Goal: Task Accomplishment & Management: Complete application form

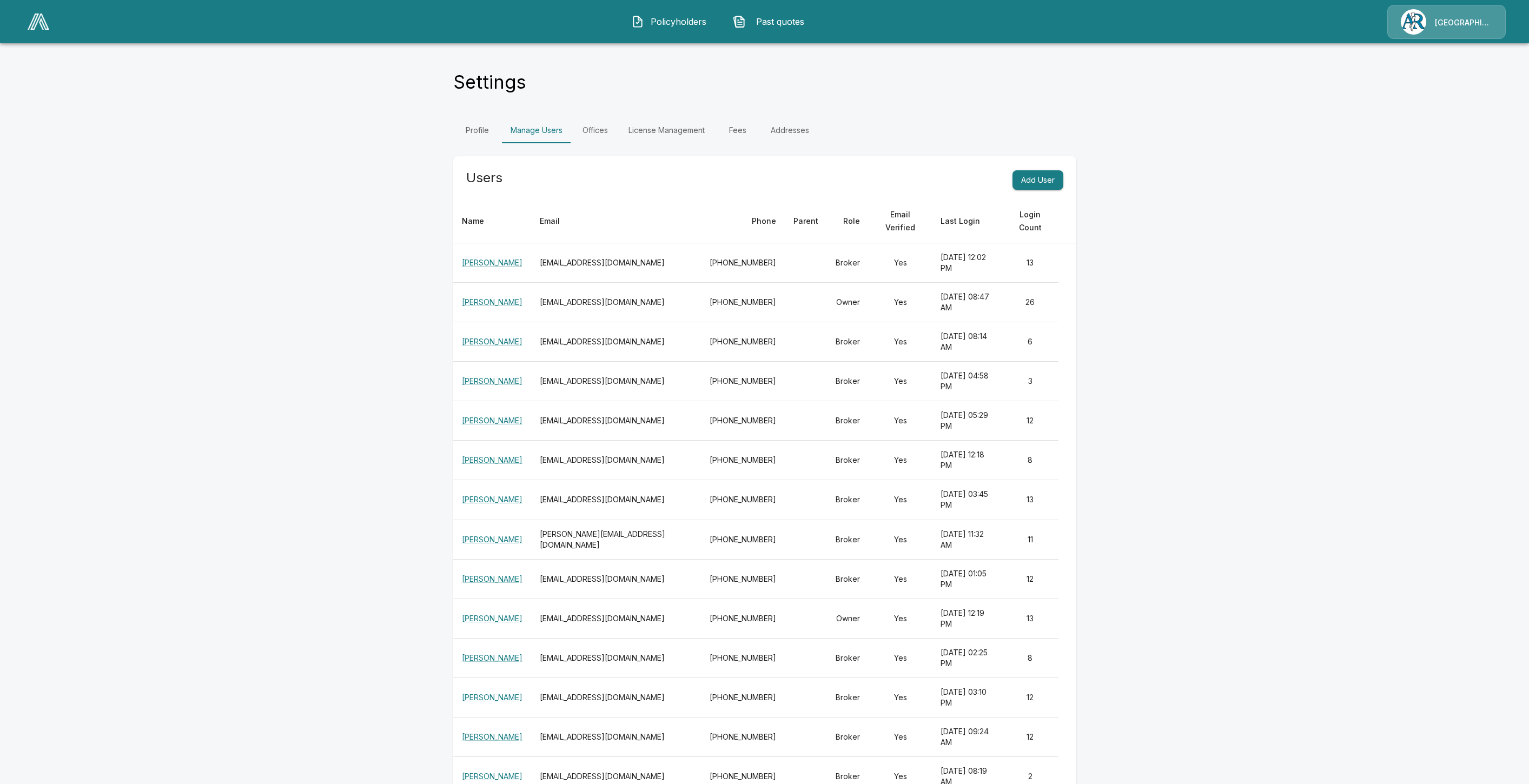
scroll to position [325, 0]
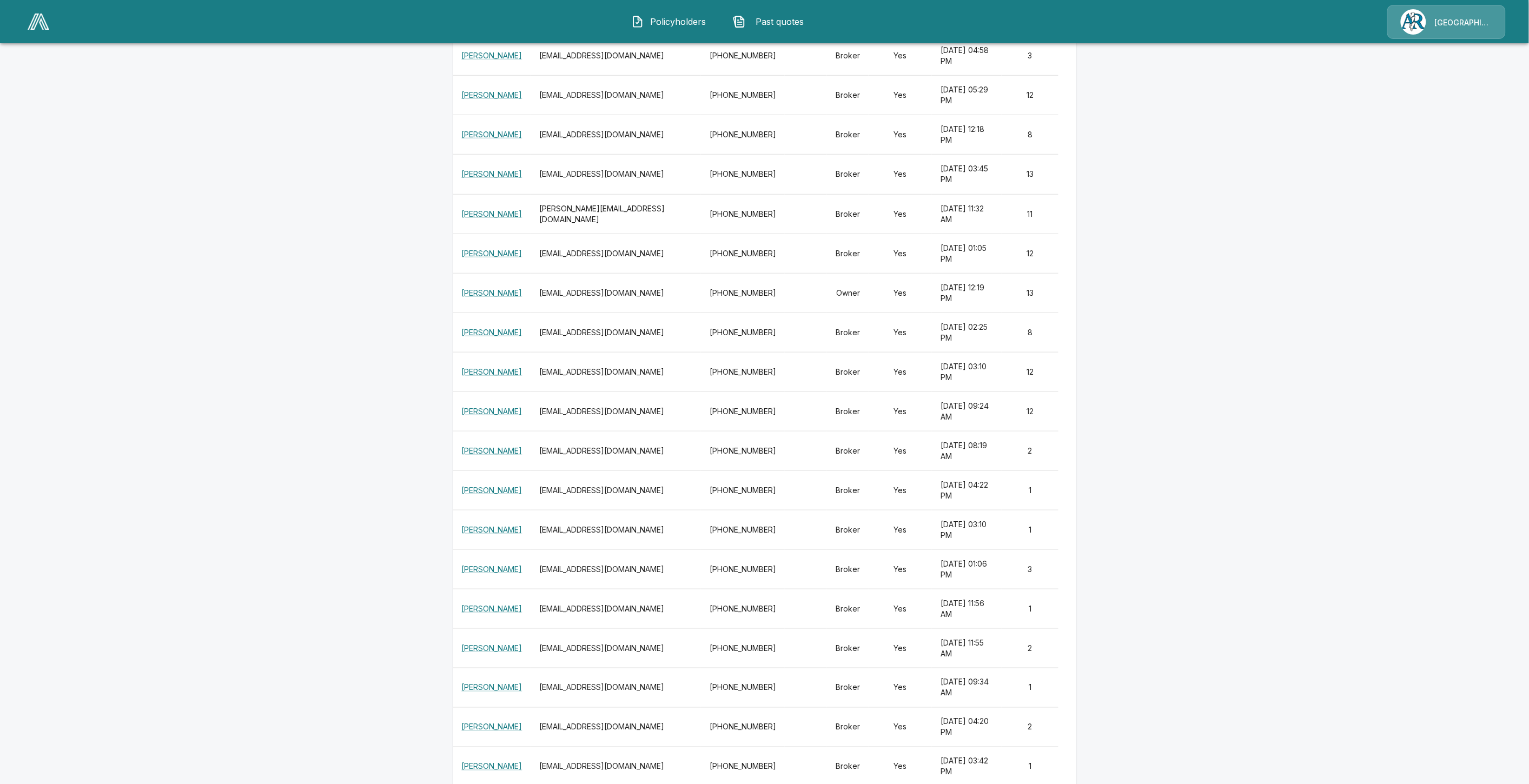
click at [1163, 308] on main "Settings Profile Manage Users Offices License Management Fees Addresses Users A…" at bounding box center [764, 279] width 1529 height 1210
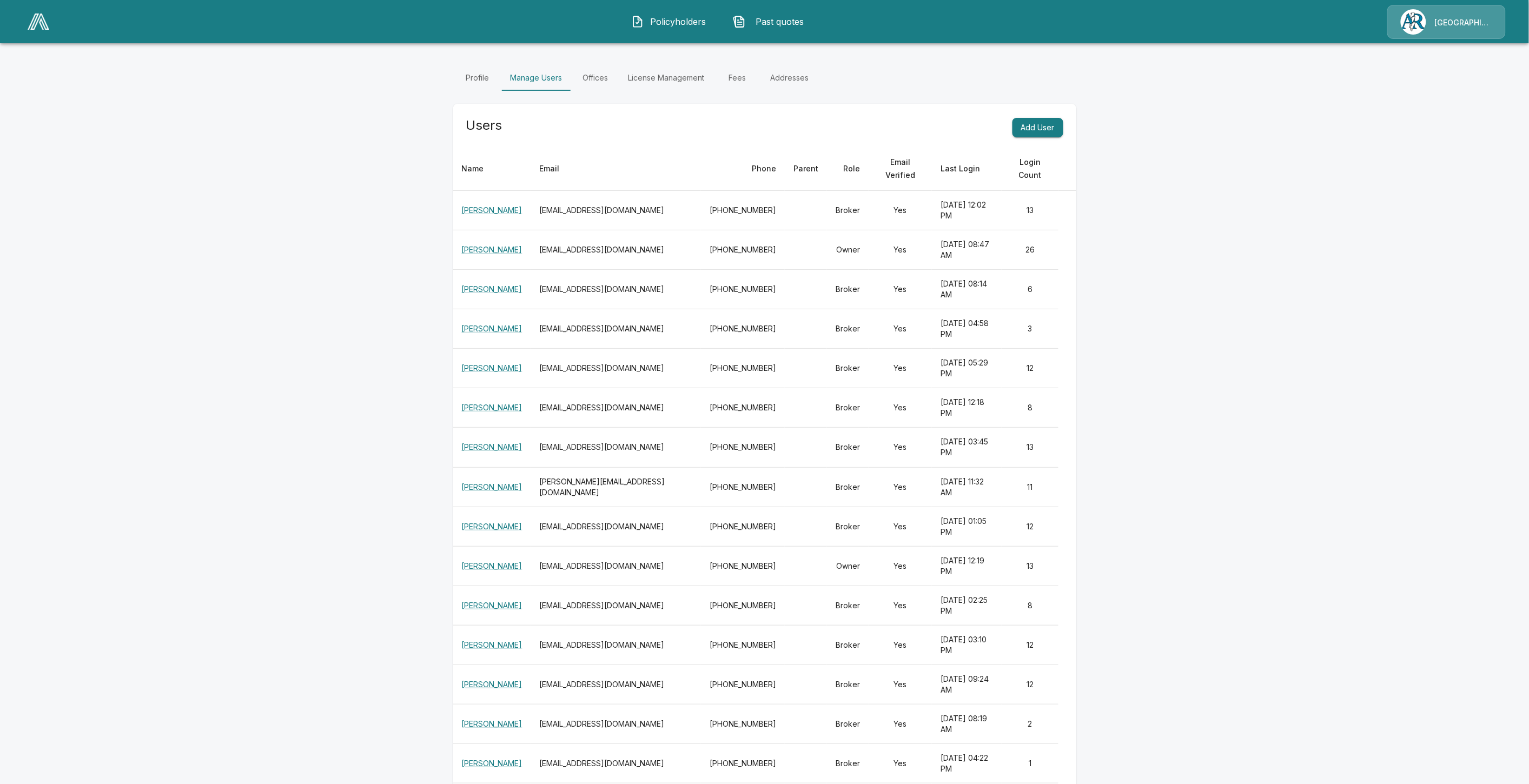
scroll to position [0, 0]
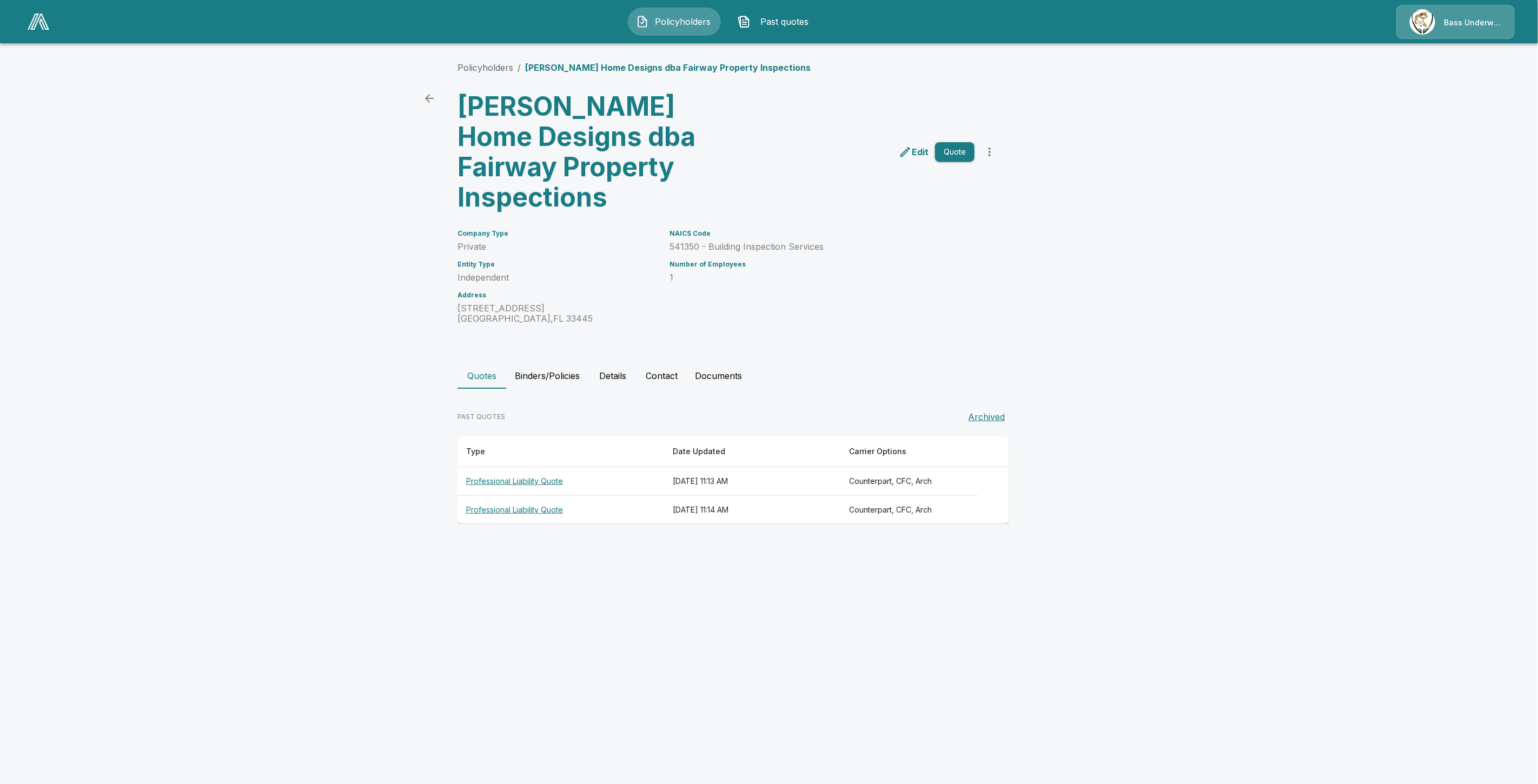
click at [500, 467] on th "Professional Liability Quote" at bounding box center [561, 481] width 207 height 28
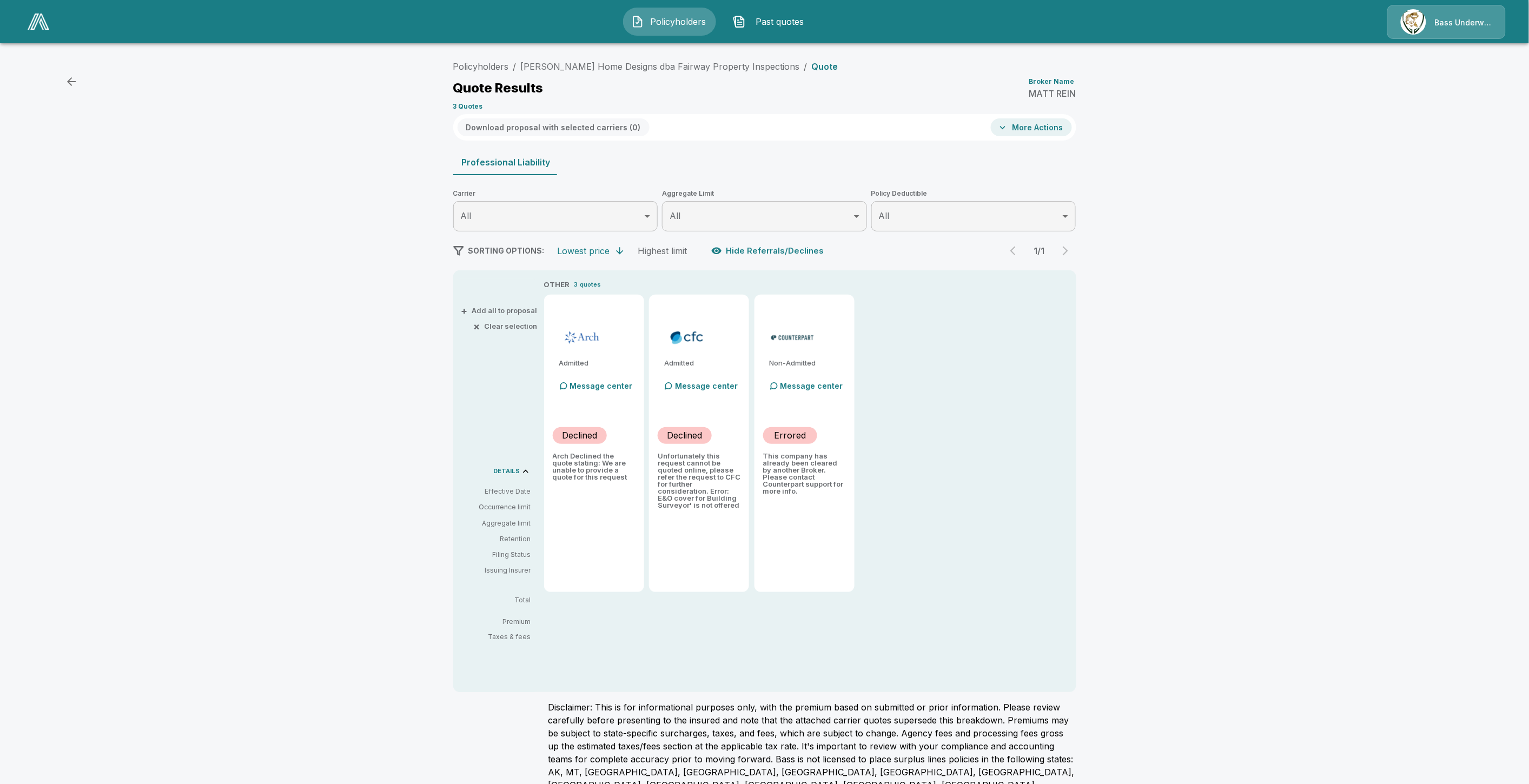
click at [1047, 132] on button "More Actions" at bounding box center [1031, 128] width 81 height 18
click at [1047, 229] on li "Affinity Prefilled Application" at bounding box center [1063, 228] width 131 height 19
